Goal: Information Seeking & Learning: Learn about a topic

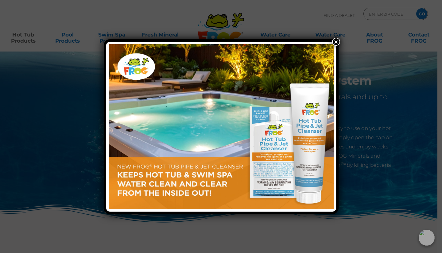
click at [335, 40] on button "×" at bounding box center [336, 42] width 8 height 8
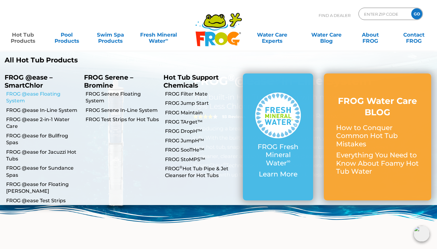
click at [35, 94] on link "FROG @ease Floating System" at bounding box center [42, 98] width 73 height 14
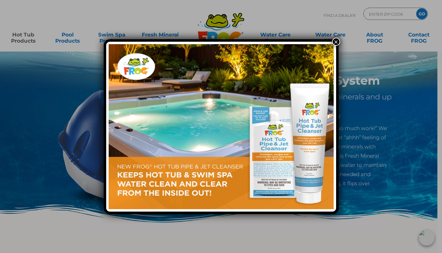
click at [337, 43] on button "×" at bounding box center [336, 42] width 8 height 8
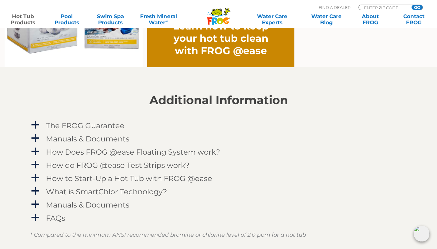
scroll to position [557, 0]
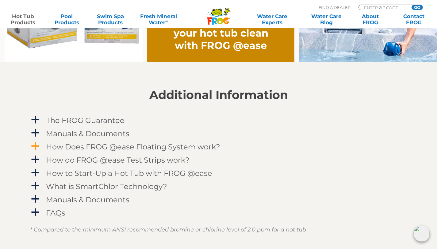
click at [41, 142] on link "a How Does FROG @ease Floating System work?" at bounding box center [219, 146] width 378 height 11
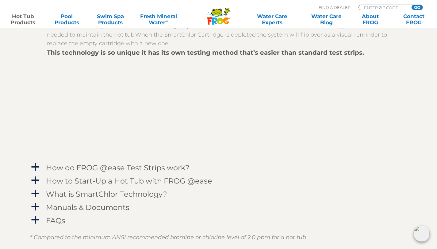
scroll to position [728, 0]
click at [39, 189] on span "a" at bounding box center [35, 192] width 9 height 9
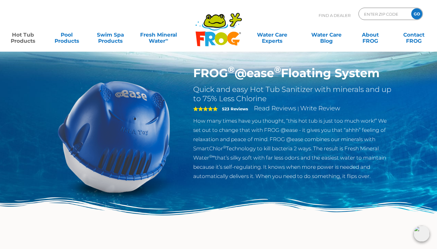
scroll to position [0, 0]
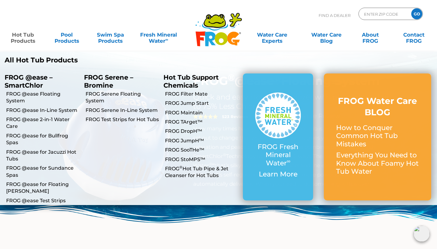
click at [25, 37] on link "Hot Tub Products" at bounding box center [23, 35] width 34 height 12
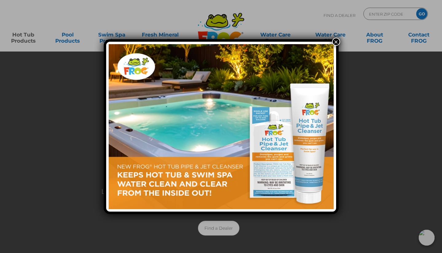
click at [338, 40] on button "×" at bounding box center [336, 42] width 8 height 8
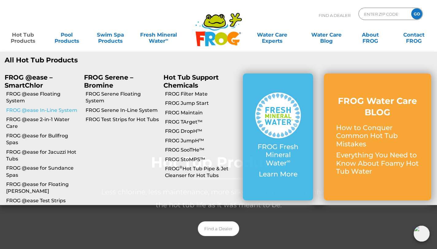
click at [24, 109] on link "FROG @ease In-Line System" at bounding box center [42, 110] width 73 height 7
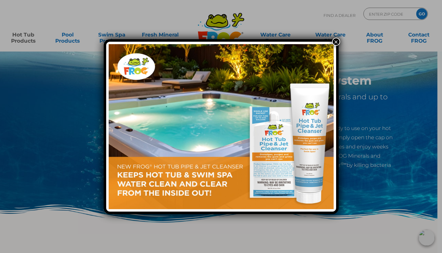
click at [335, 41] on button "×" at bounding box center [336, 42] width 8 height 8
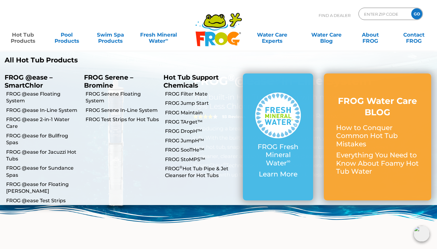
click at [21, 37] on link "Hot Tub Products" at bounding box center [23, 35] width 34 height 12
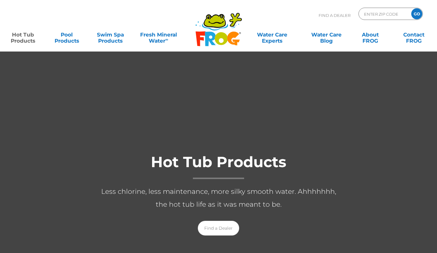
click at [21, 37] on body ".st130{clip-path:url(#SVGID_2_);fill-rule:evenodd;clip-rule:evenodd;fill:#C3CC0…" at bounding box center [218, 126] width 437 height 253
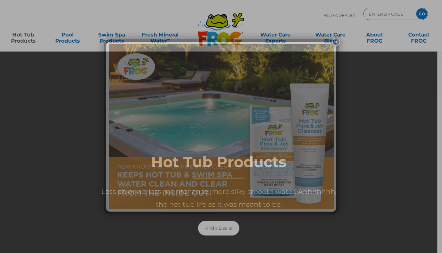
click at [21, 37] on div "×" at bounding box center [221, 126] width 442 height 253
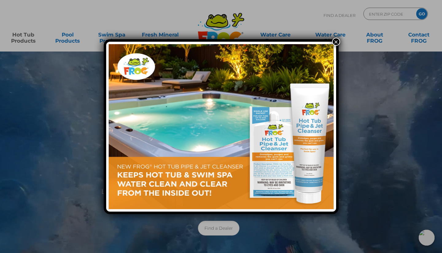
click at [336, 41] on button "×" at bounding box center [336, 42] width 8 height 8
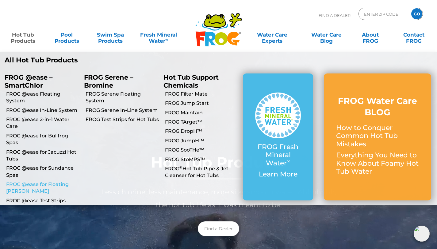
click at [43, 183] on link "FROG @ease for Floating [PERSON_NAME]" at bounding box center [42, 188] width 73 height 14
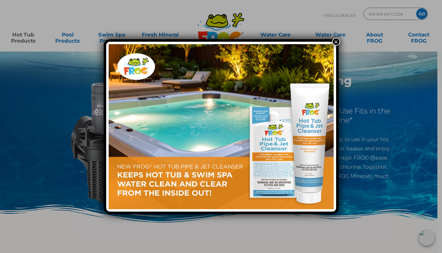
click at [335, 42] on button "×" at bounding box center [336, 42] width 8 height 8
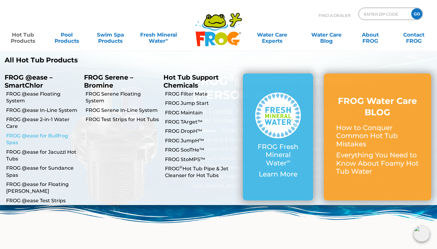
click at [33, 136] on link "FROG @ease for Bullfrog Spas" at bounding box center [42, 139] width 73 height 14
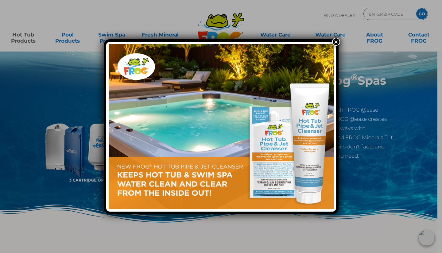
click at [337, 42] on button "×" at bounding box center [336, 42] width 8 height 8
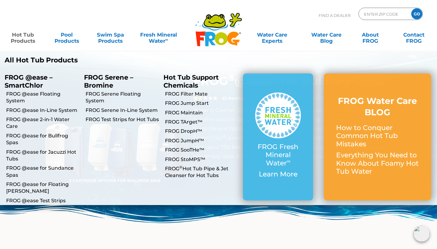
click at [21, 34] on link "Hot Tub Products" at bounding box center [23, 35] width 34 height 12
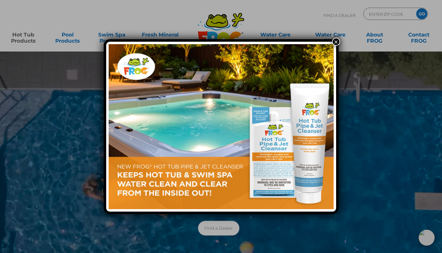
click at [335, 40] on button "×" at bounding box center [336, 42] width 8 height 8
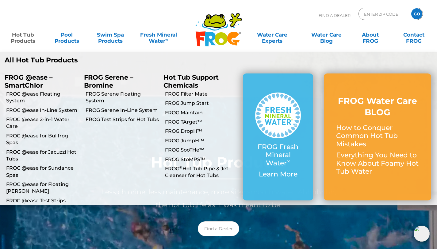
click at [22, 39] on link "Hot Tub Products" at bounding box center [23, 35] width 34 height 12
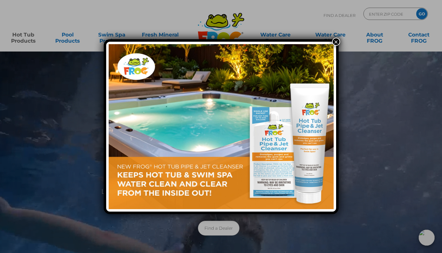
click at [333, 40] on button "×" at bounding box center [336, 42] width 8 height 8
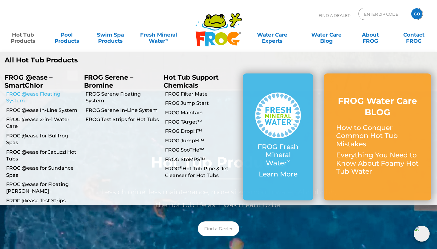
click at [34, 93] on link "FROG @ease Floating System" at bounding box center [42, 98] width 73 height 14
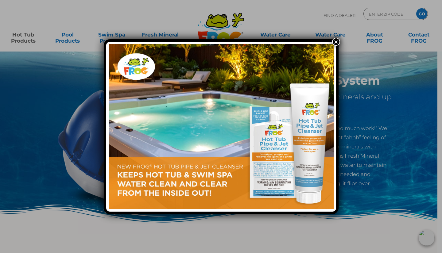
click at [336, 42] on button "×" at bounding box center [336, 42] width 8 height 8
